Goal: Transaction & Acquisition: Download file/media

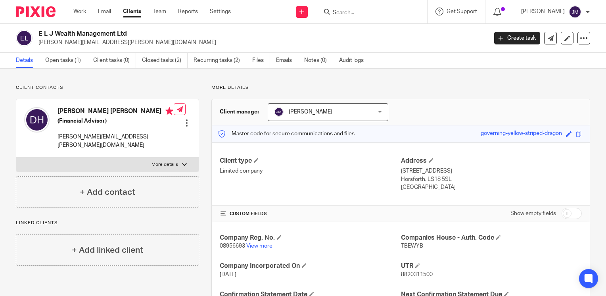
click at [366, 10] on input "Search" at bounding box center [367, 13] width 71 height 7
type input "phase90"
click button "submit" at bounding box center [0, 0] width 0 height 0
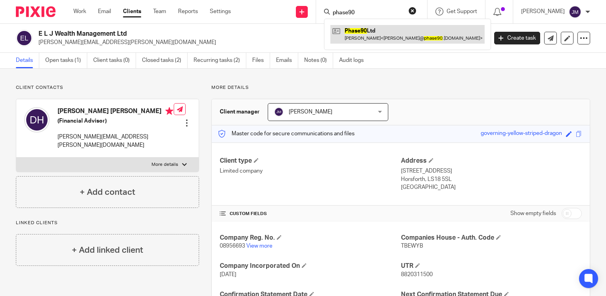
click at [380, 33] on link at bounding box center [407, 34] width 154 height 18
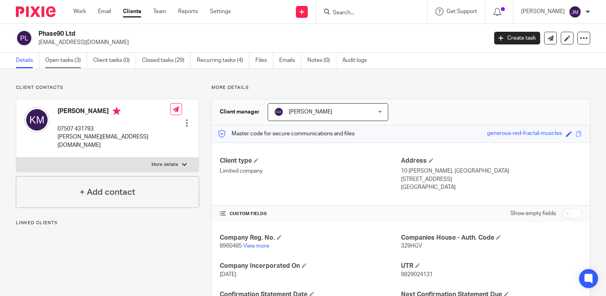
click at [71, 62] on link "Open tasks (3)" at bounding box center [66, 60] width 42 height 15
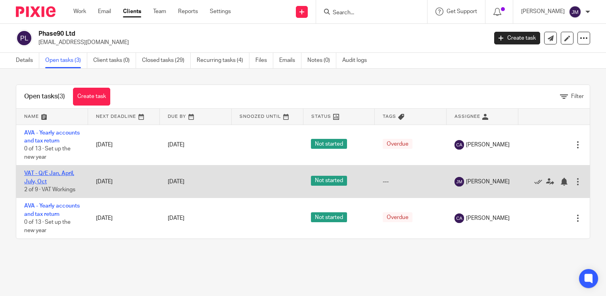
click at [57, 183] on link "VAT - Q/E Jan, April, July, Oct" at bounding box center [49, 176] width 50 height 13
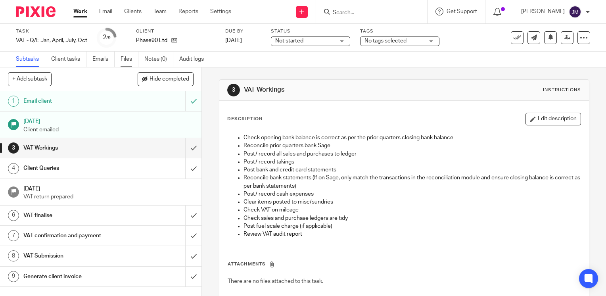
click at [126, 62] on link "Files" at bounding box center [130, 59] width 18 height 15
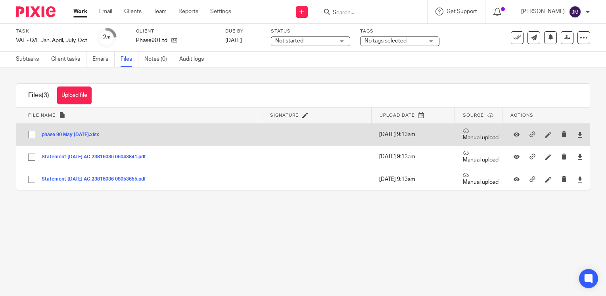
click at [29, 138] on input "checkbox" at bounding box center [31, 134] width 15 height 15
checkbox input "true"
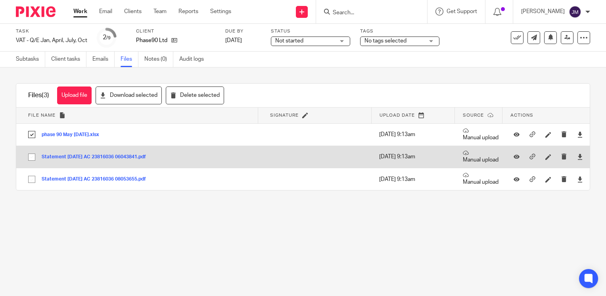
click at [28, 161] on input "checkbox" at bounding box center [31, 156] width 15 height 15
checkbox input "true"
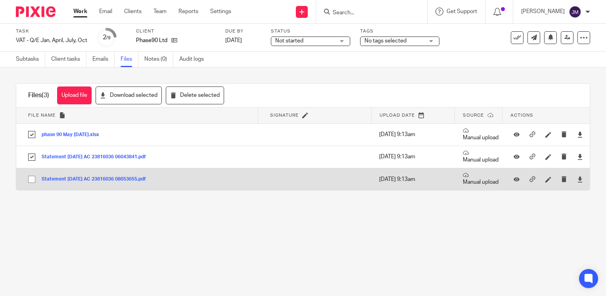
click at [31, 180] on input "checkbox" at bounding box center [31, 179] width 15 height 15
checkbox input "true"
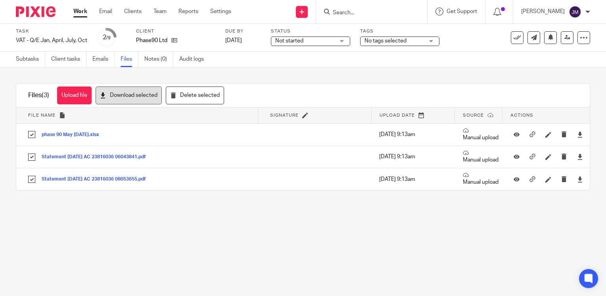
click at [111, 98] on button "Download selected" at bounding box center [129, 95] width 66 height 18
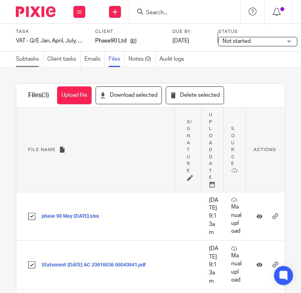
click at [30, 62] on link "Subtasks" at bounding box center [29, 59] width 27 height 15
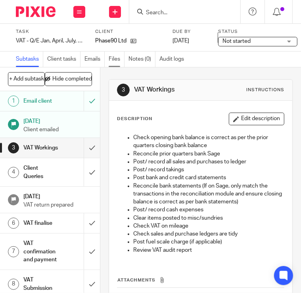
click at [114, 58] on link "Files" at bounding box center [117, 59] width 16 height 15
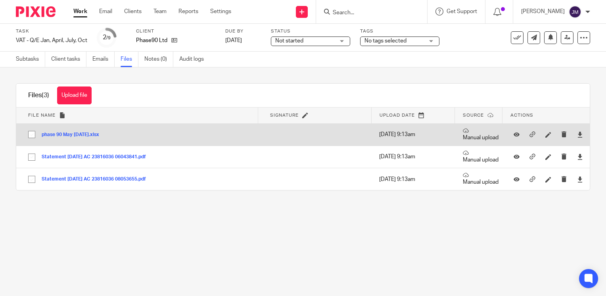
click at [30, 133] on input "checkbox" at bounding box center [31, 134] width 15 height 15
checkbox input "true"
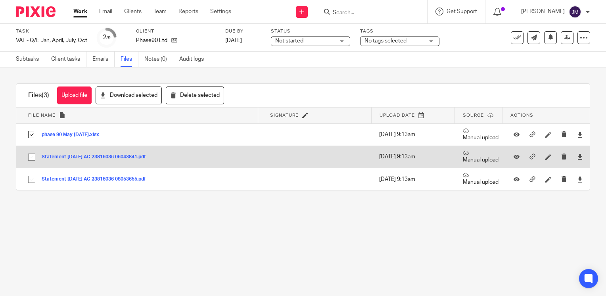
click at [34, 156] on input "checkbox" at bounding box center [31, 156] width 15 height 15
checkbox input "true"
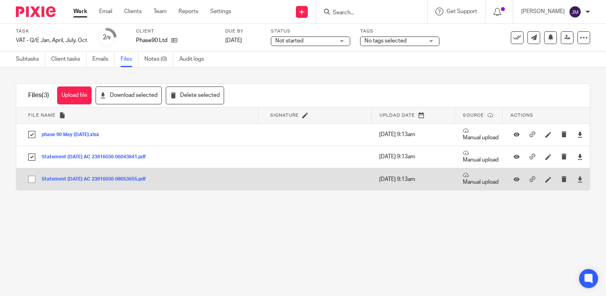
click at [33, 177] on input "checkbox" at bounding box center [31, 179] width 15 height 15
checkbox input "true"
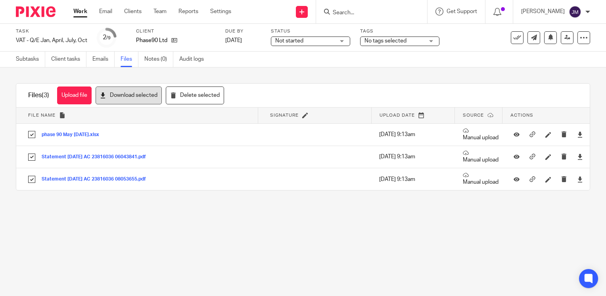
click at [137, 102] on button "Download selected" at bounding box center [129, 95] width 66 height 18
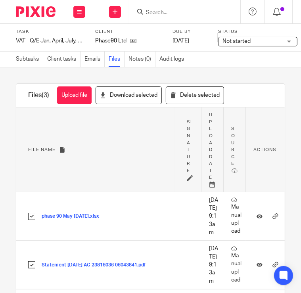
click at [187, 8] on form at bounding box center [187, 12] width 84 height 10
click at [181, 14] on input "Search" at bounding box center [180, 13] width 71 height 7
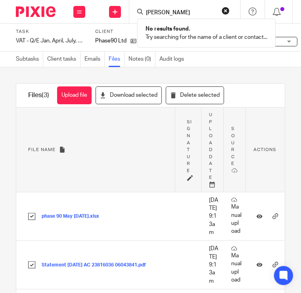
type input "jessica p"
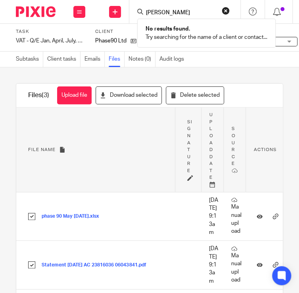
click at [180, 15] on input "jessica p" at bounding box center [180, 13] width 71 height 7
drag, startPoint x: 146, startPoint y: 11, endPoint x: 248, endPoint y: 10, distance: 102.3
click at [248, 10] on div "Send new email Create task Add client Request signature jessica p No results fo…" at bounding box center [217, 11] width 249 height 23
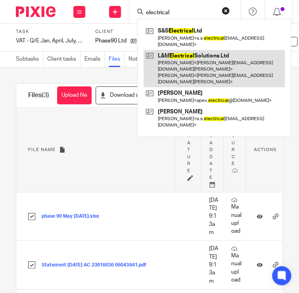
type input "electrical"
click at [222, 52] on link at bounding box center [214, 69] width 141 height 38
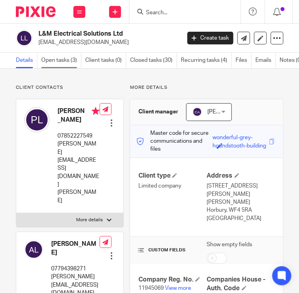
click at [73, 59] on link "Open tasks (3)" at bounding box center [61, 60] width 40 height 15
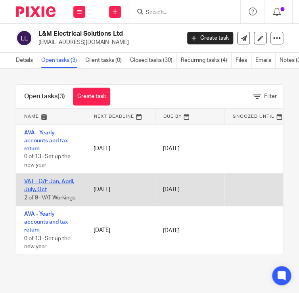
click at [34, 189] on link "VAT - Q/E Jan, April, July, Oct" at bounding box center [49, 185] width 50 height 13
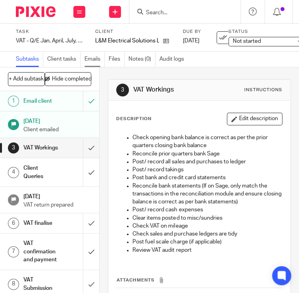
click at [103, 57] on link "Emails" at bounding box center [94, 59] width 20 height 15
click at [113, 59] on link "Files" at bounding box center [117, 59] width 16 height 15
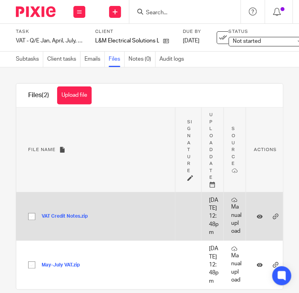
scroll to position [50, 0]
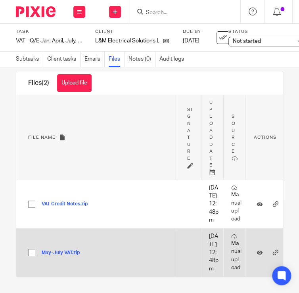
click at [30, 245] on input "checkbox" at bounding box center [31, 252] width 15 height 15
checkbox input "true"
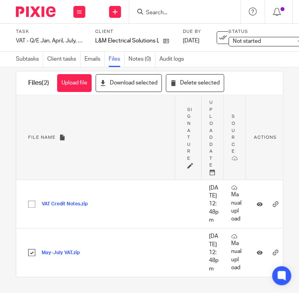
scroll to position [0, 0]
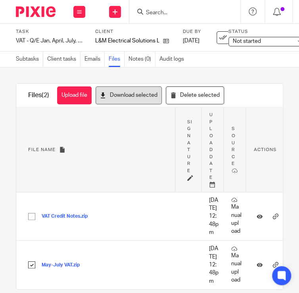
click at [115, 88] on button "Download selected" at bounding box center [129, 95] width 66 height 18
